Goal: Task Accomplishment & Management: Manage account settings

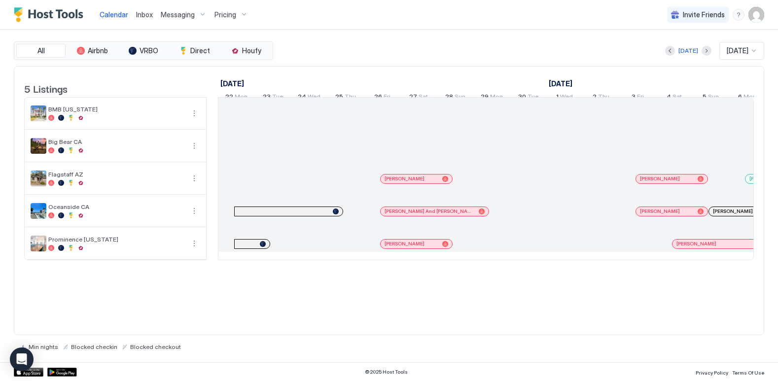
scroll to position [0, 548]
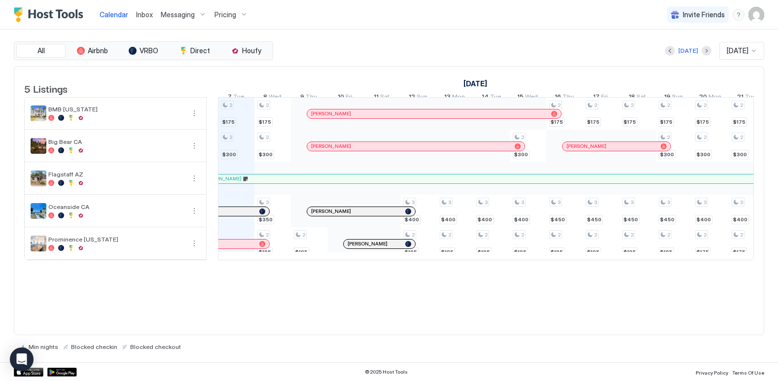
click at [758, 16] on img "User profile" at bounding box center [756, 15] width 16 height 16
click at [675, 53] on span "Settings" at bounding box center [667, 55] width 27 height 9
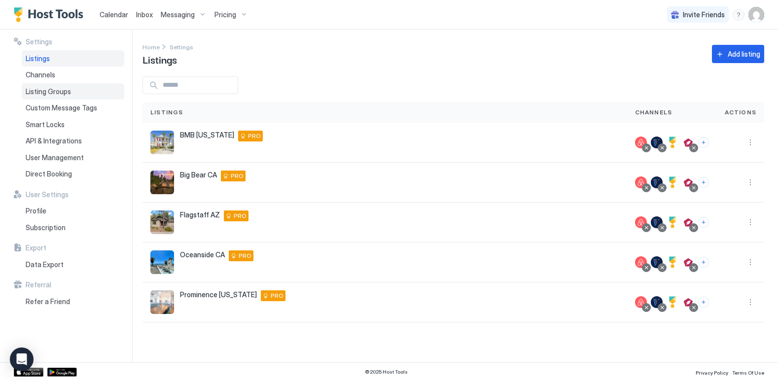
click at [52, 92] on span "Listing Groups" at bounding box center [48, 91] width 45 height 9
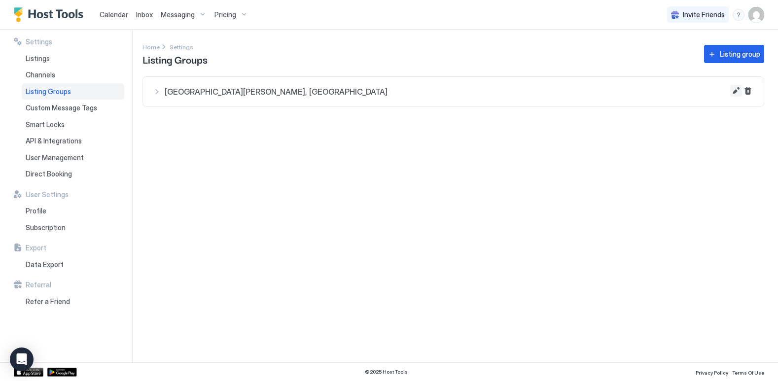
click at [735, 93] on button "Edit" at bounding box center [736, 91] width 12 height 12
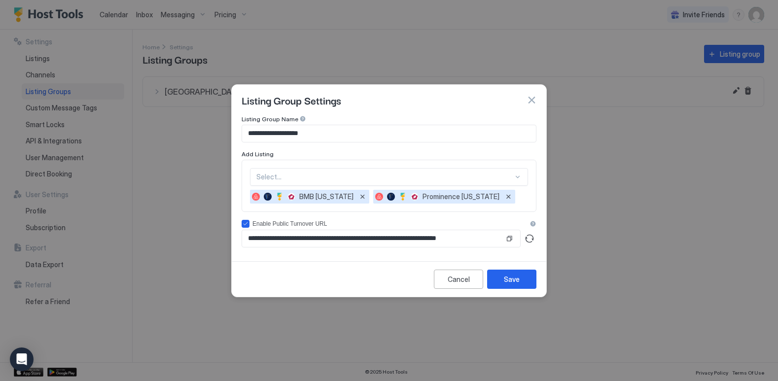
click at [535, 98] on button "button" at bounding box center [531, 100] width 10 height 10
